Goal: Task Accomplishment & Management: Complete application form

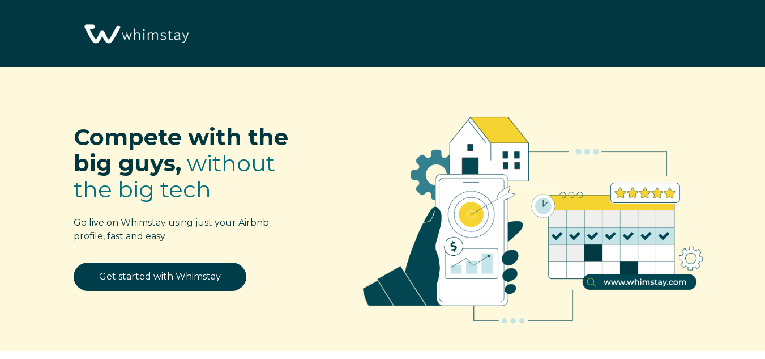
select select "US"
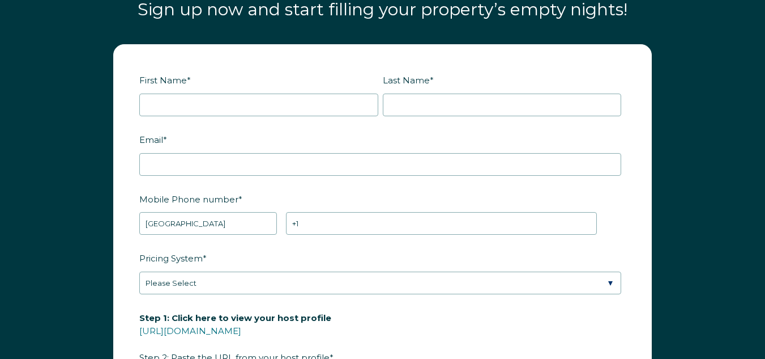
scroll to position [1338, 0]
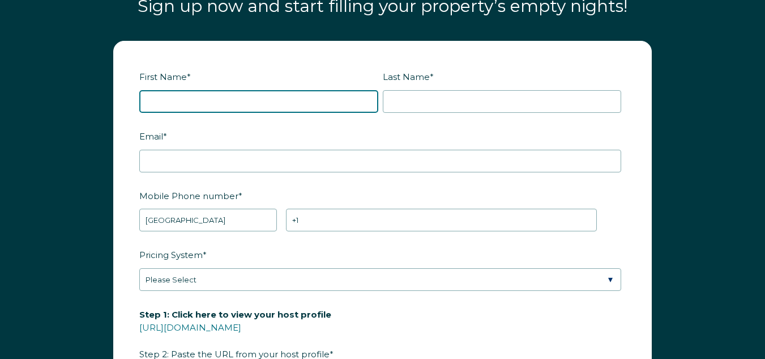
click at [308, 93] on input "First Name *" at bounding box center [258, 101] width 239 height 23
click at [268, 104] on input "First Name *" at bounding box center [258, 101] width 239 height 23
click at [268, 103] on input "First Name *" at bounding box center [258, 101] width 239 height 23
type input "[PERSON_NAME]"
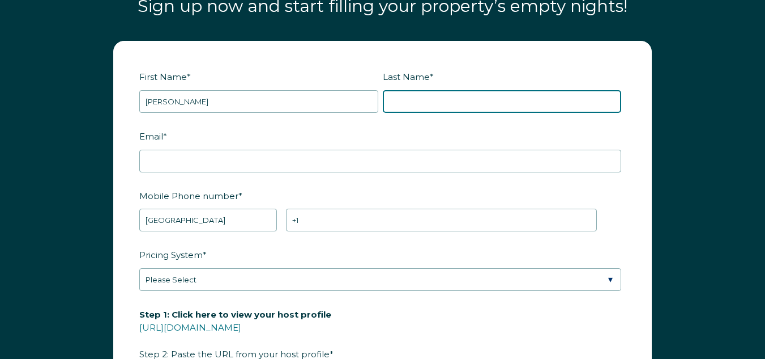
type input "m"
type input "[PERSON_NAME]"
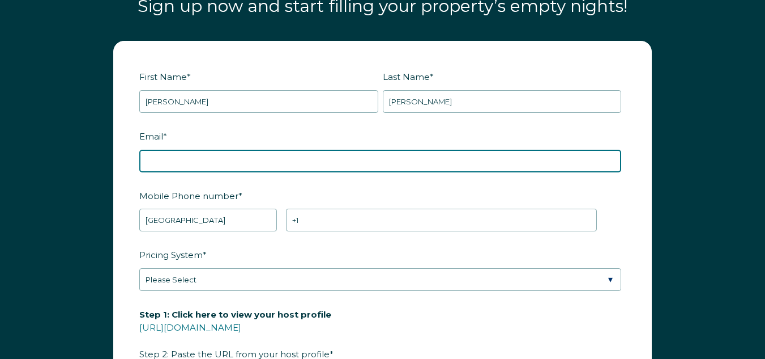
click at [224, 164] on input "Email *" at bounding box center [380, 161] width 482 height 23
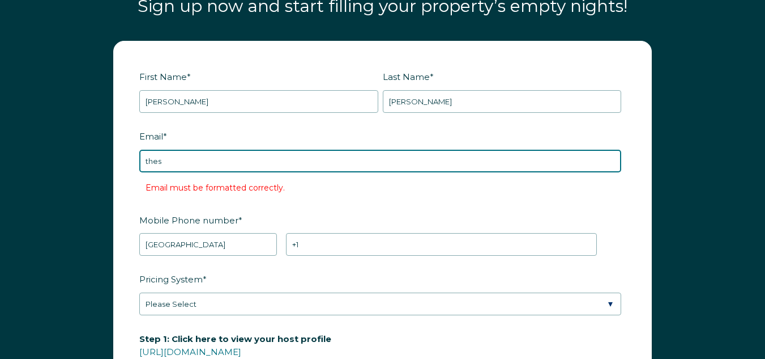
click at [237, 163] on input "thes" at bounding box center [380, 161] width 482 height 23
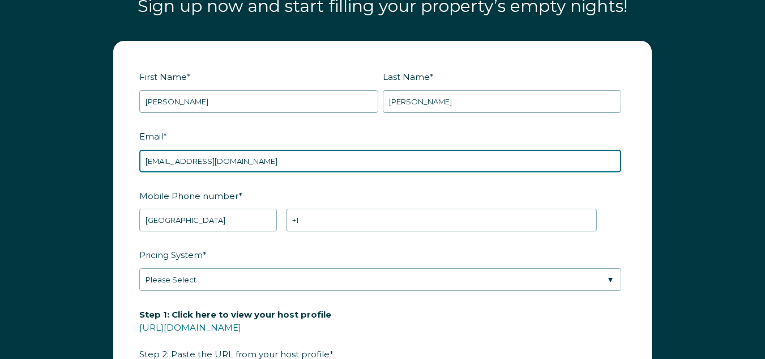
type input "[EMAIL_ADDRESS][DOMAIN_NAME]"
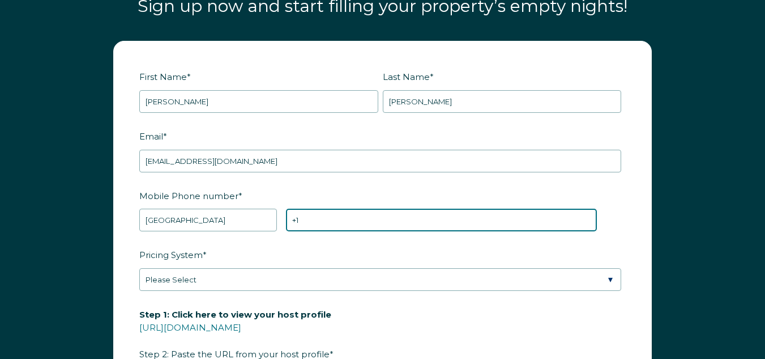
click at [331, 225] on input "+1" at bounding box center [442, 219] width 312 height 23
click at [330, 217] on input "[PHONE_NUMBER]" at bounding box center [442, 219] width 312 height 23
type input "[PHONE_NUMBER]"
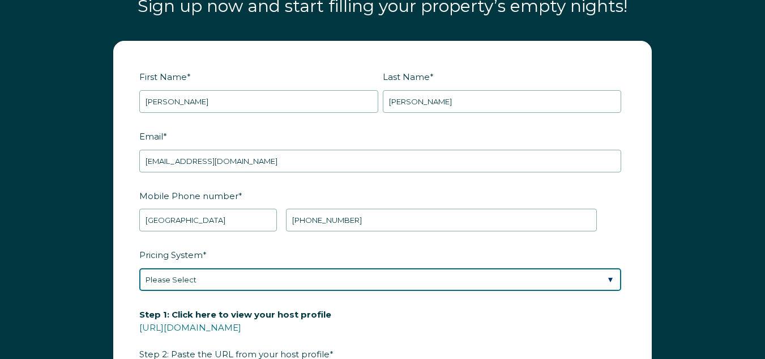
click at [288, 286] on select "Please Select Manual Airbnb Smart Pricing PriceLabs Wheelhouse Beyond Pricing 3…" at bounding box center [380, 279] width 482 height 23
select select "Manual"
click at [139, 268] on select "Please Select Manual Airbnb Smart Pricing PriceLabs Wheelhouse Beyond Pricing 3…" at bounding box center [380, 279] width 482 height 23
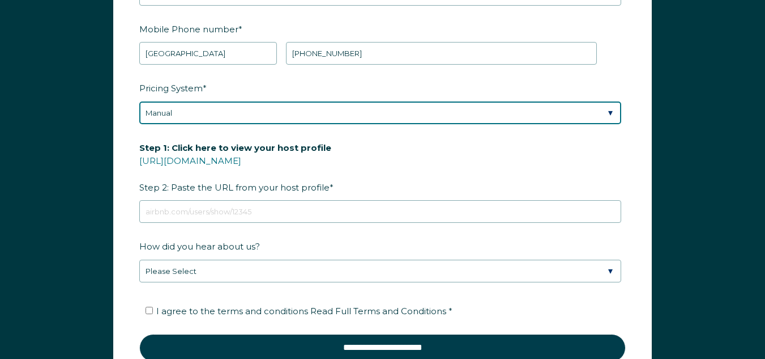
scroll to position [1508, 0]
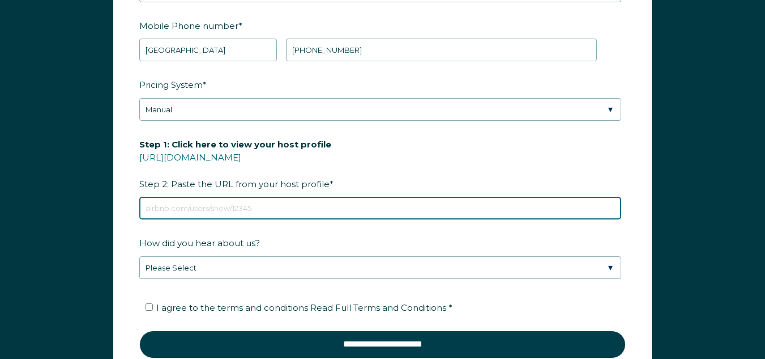
paste input "[URL][DOMAIN_NAME]"
type input "[URL][DOMAIN_NAME]"
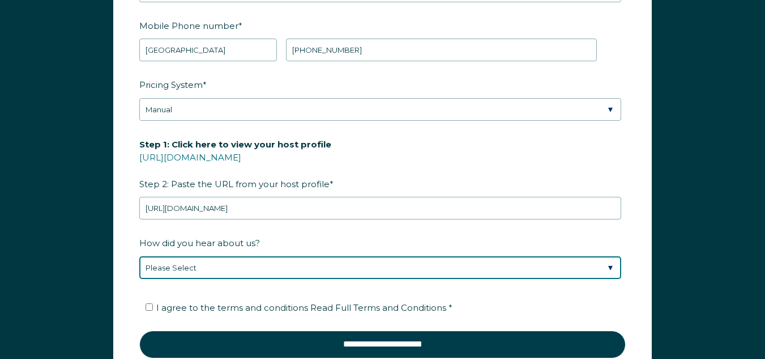
click at [235, 266] on select "Please Select Discovered Whimstay at an event or conference Found Whimstay thro…" at bounding box center [380, 267] width 482 height 23
select select "Google Search"
click at [139, 256] on select "Please Select Discovered Whimstay at an event or conference Found Whimstay thro…" at bounding box center [380, 267] width 482 height 23
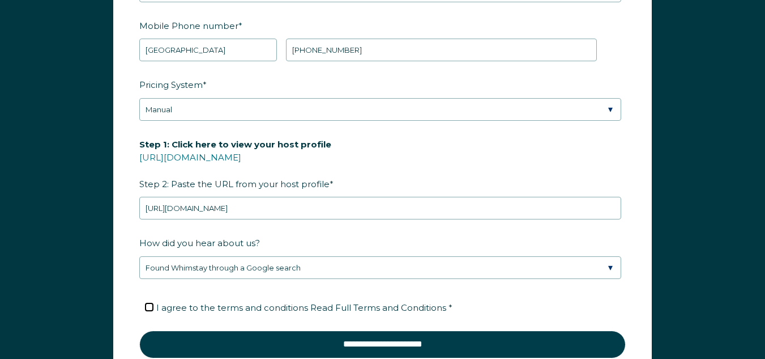
click at [150, 308] on input "I agree to the terms and conditions Read Full Terms and Conditions *" at bounding box center [149, 306] width 7 height 7
checkbox input "true"
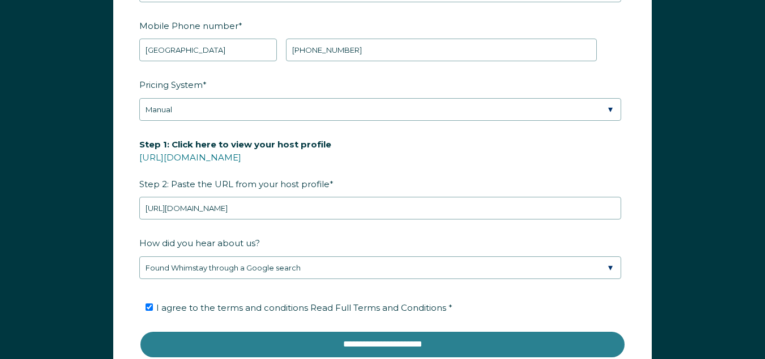
click at [367, 349] on input "**********" at bounding box center [382, 343] width 487 height 27
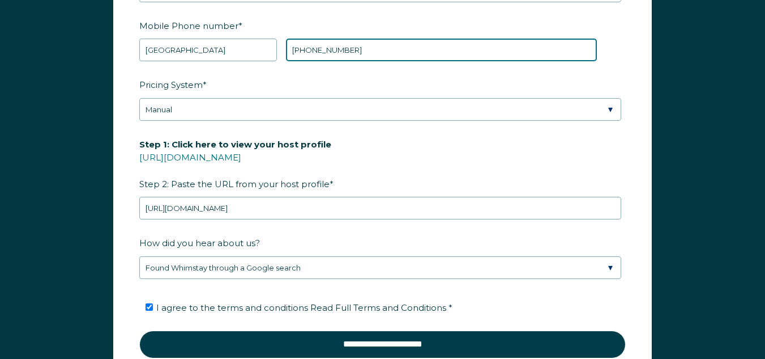
click at [335, 50] on input "[PHONE_NUMBER]" at bounding box center [442, 50] width 312 height 23
click at [319, 52] on input "[PHONE_NUMBER]" at bounding box center [442, 50] width 312 height 23
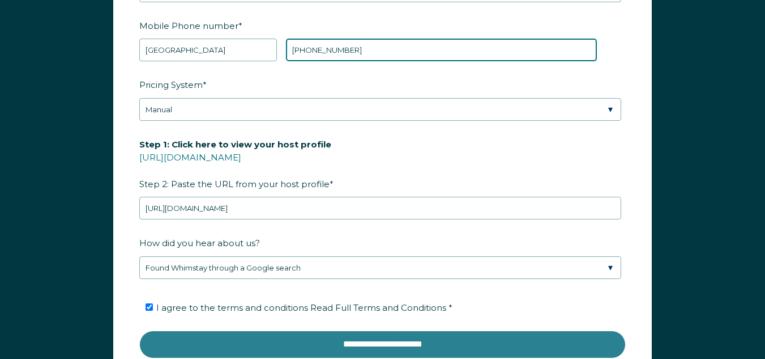
type input "[PHONE_NUMBER]"
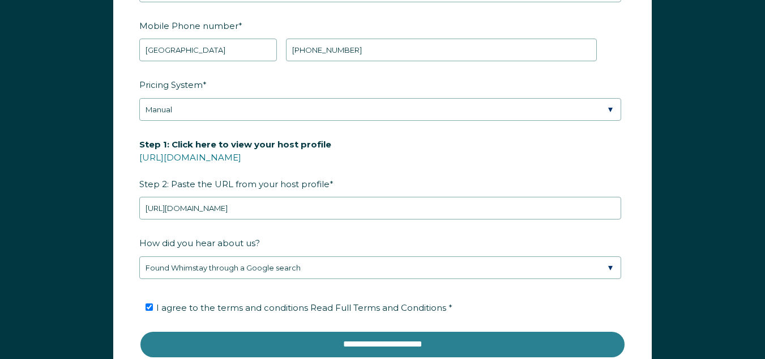
click at [385, 342] on input "**********" at bounding box center [382, 343] width 487 height 27
